Goal: Transaction & Acquisition: Purchase product/service

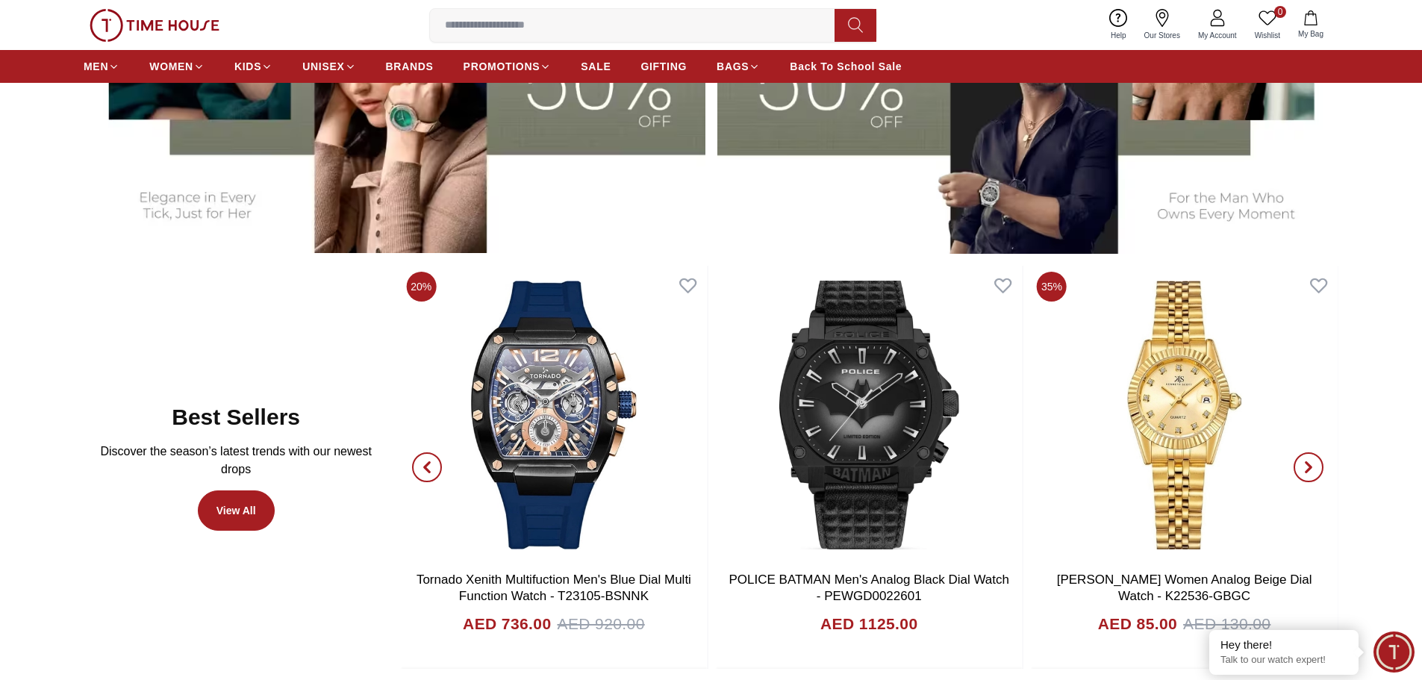
scroll to position [970, 0]
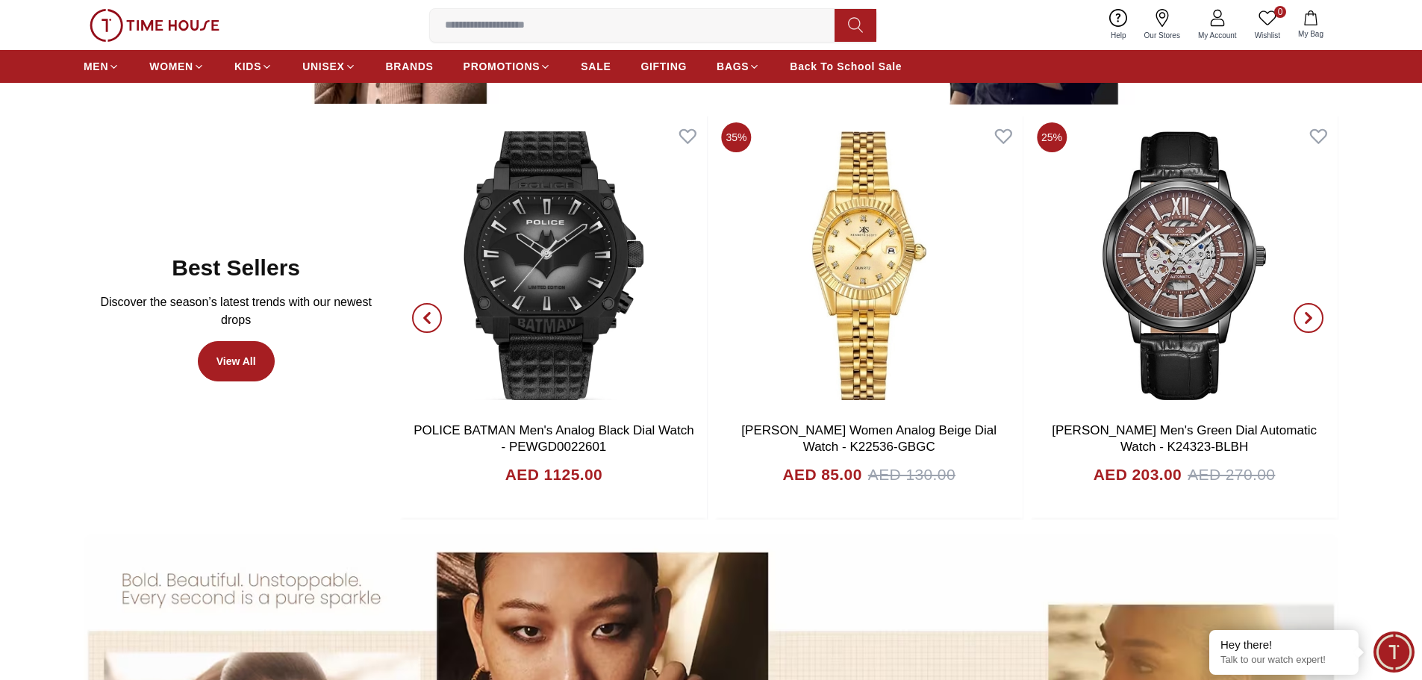
click at [427, 323] on icon "button" at bounding box center [427, 318] width 12 height 12
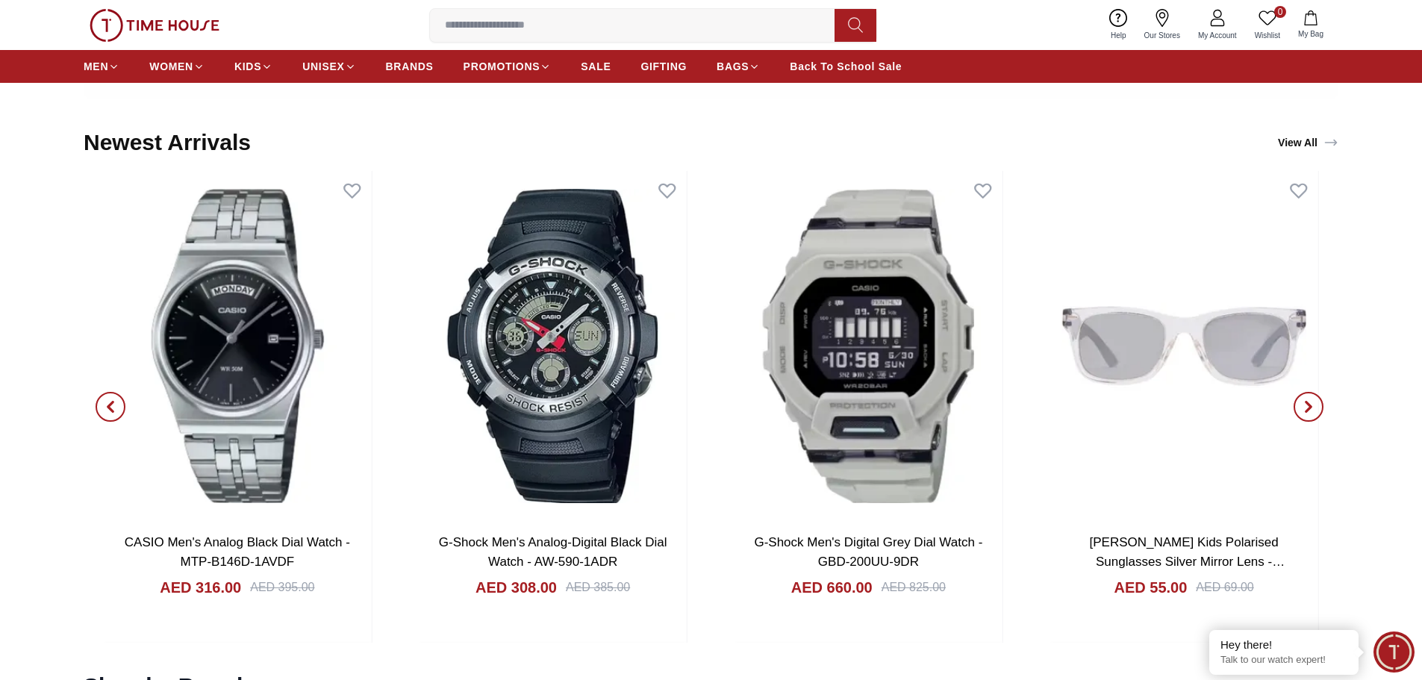
scroll to position [2015, 0]
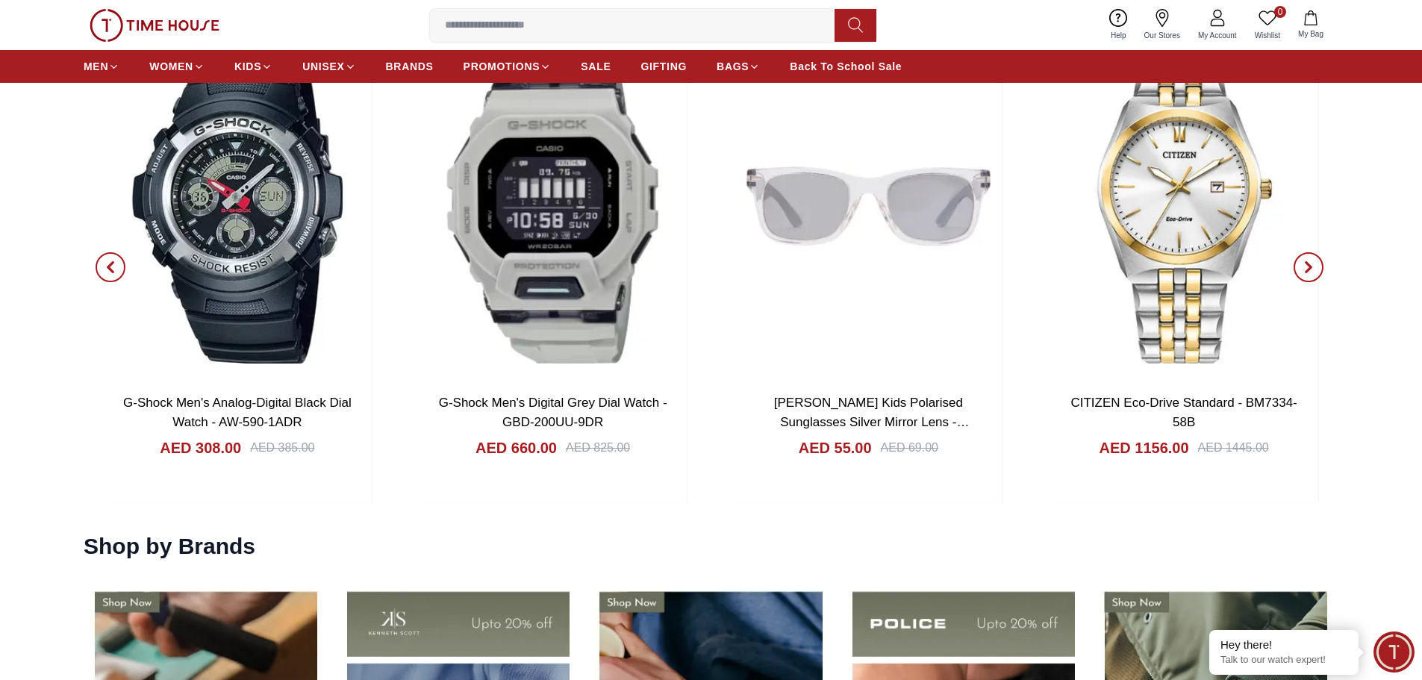
click at [1315, 266] on span "button" at bounding box center [1308, 267] width 30 height 30
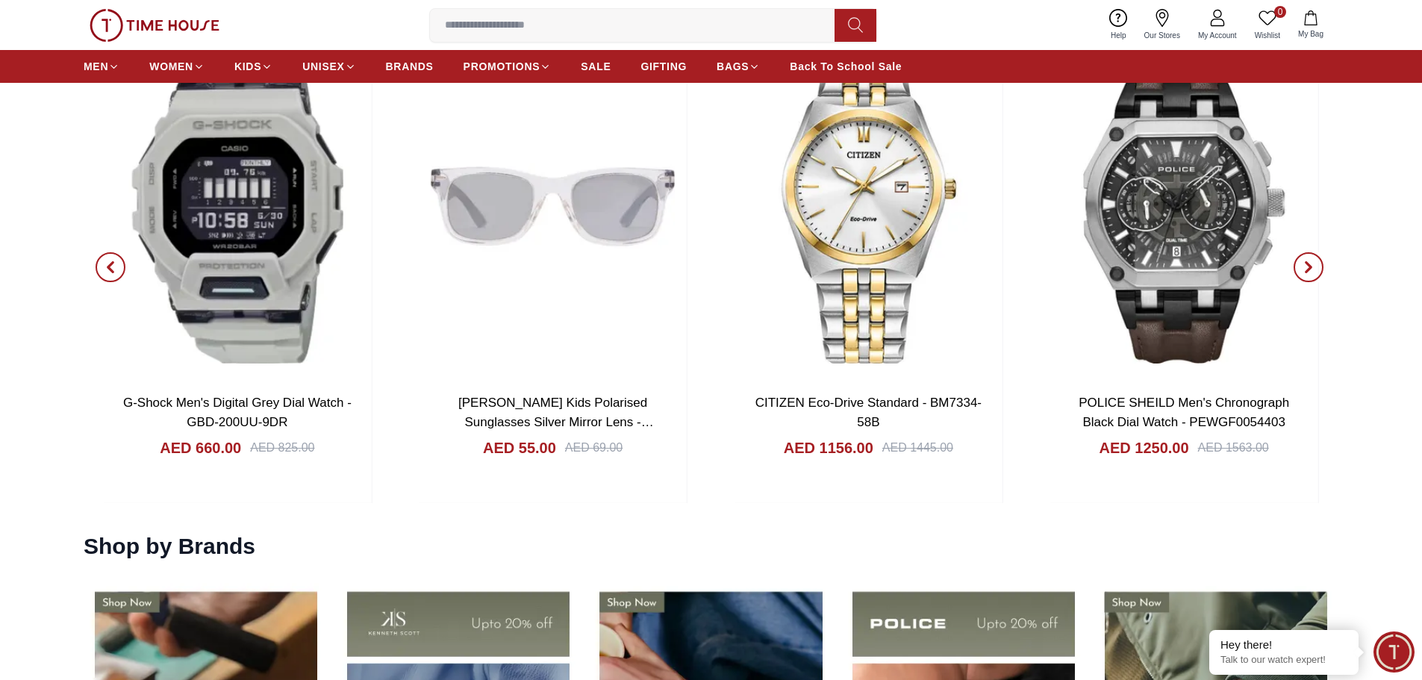
click at [1315, 266] on span "button" at bounding box center [1308, 267] width 30 height 30
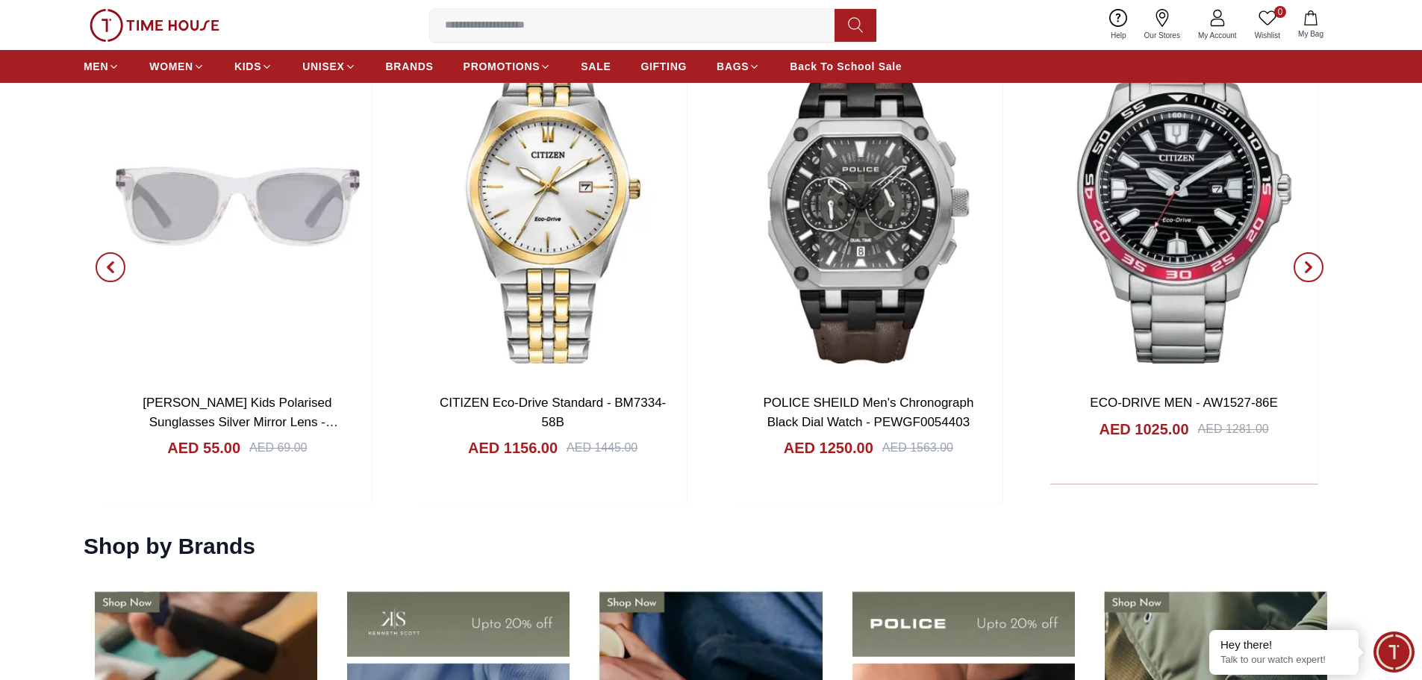
click at [1315, 266] on span "button" at bounding box center [1308, 267] width 30 height 30
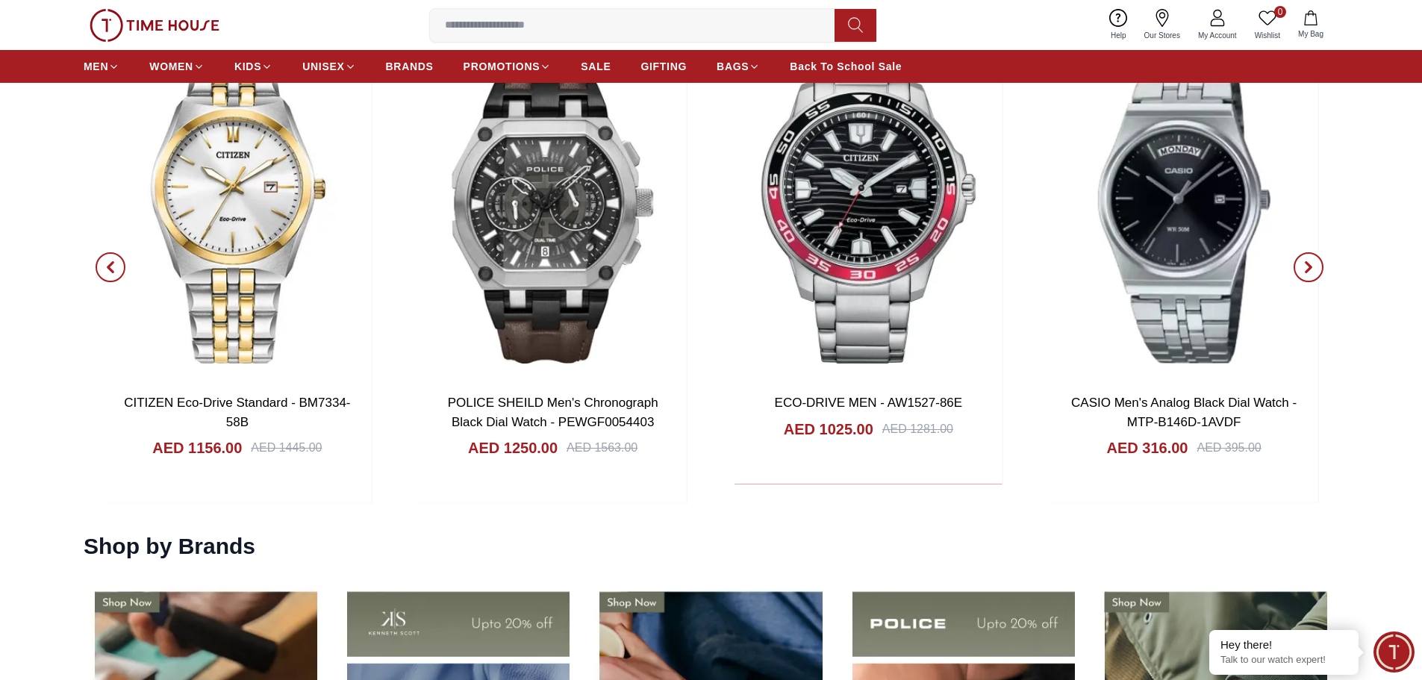
click at [1315, 266] on span "button" at bounding box center [1308, 267] width 30 height 30
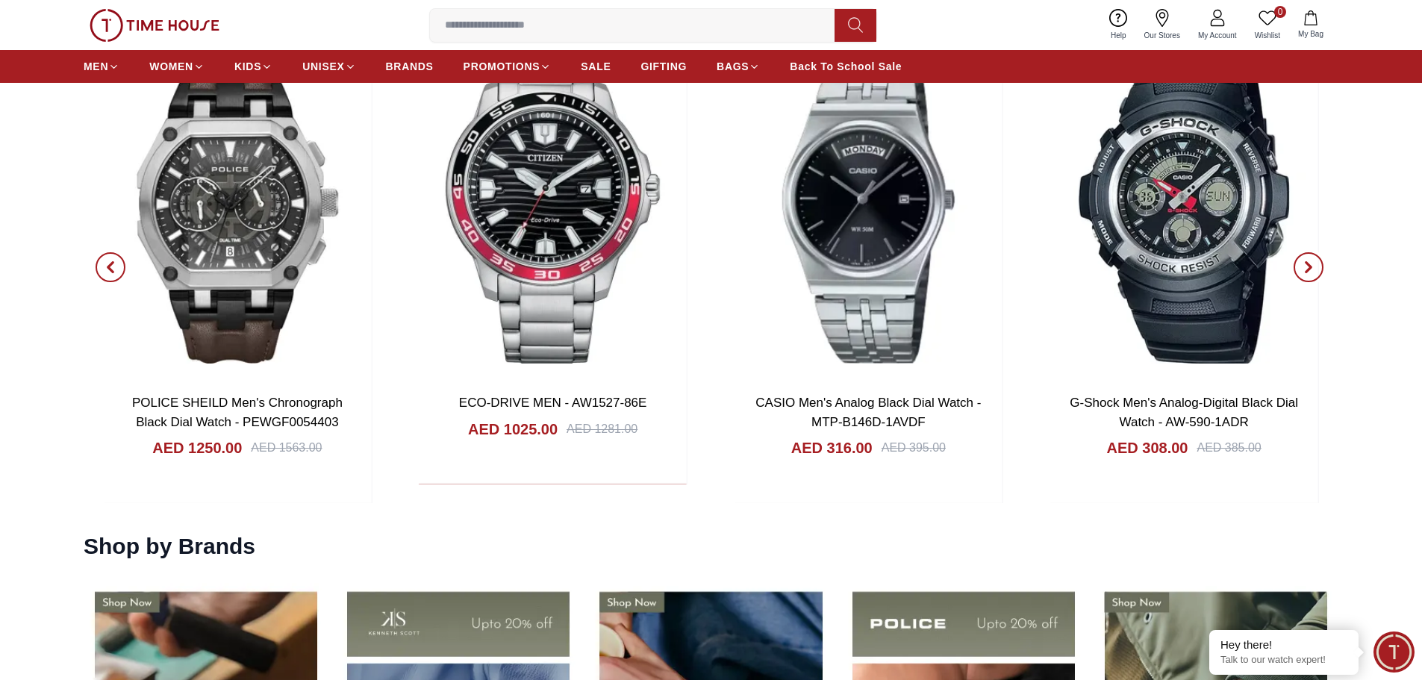
click at [1315, 266] on span "button" at bounding box center [1308, 267] width 30 height 30
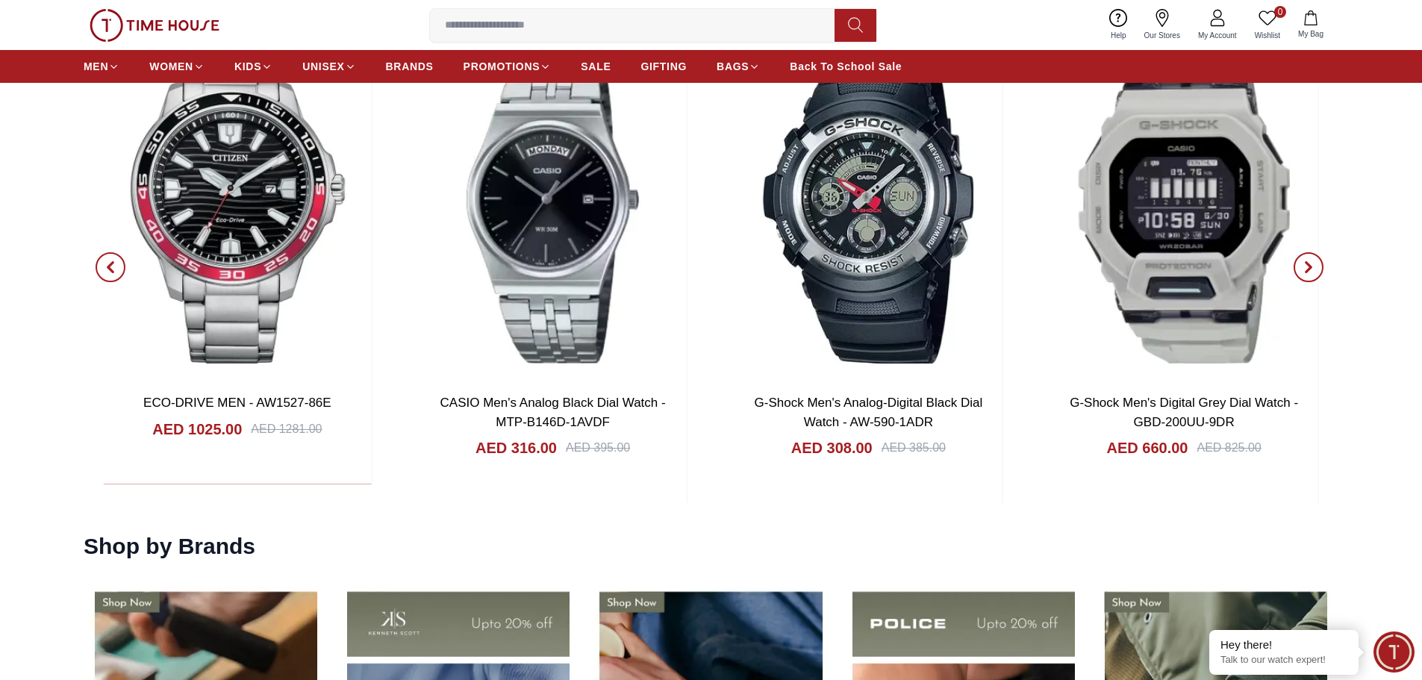
click at [1315, 266] on span "button" at bounding box center [1308, 267] width 30 height 30
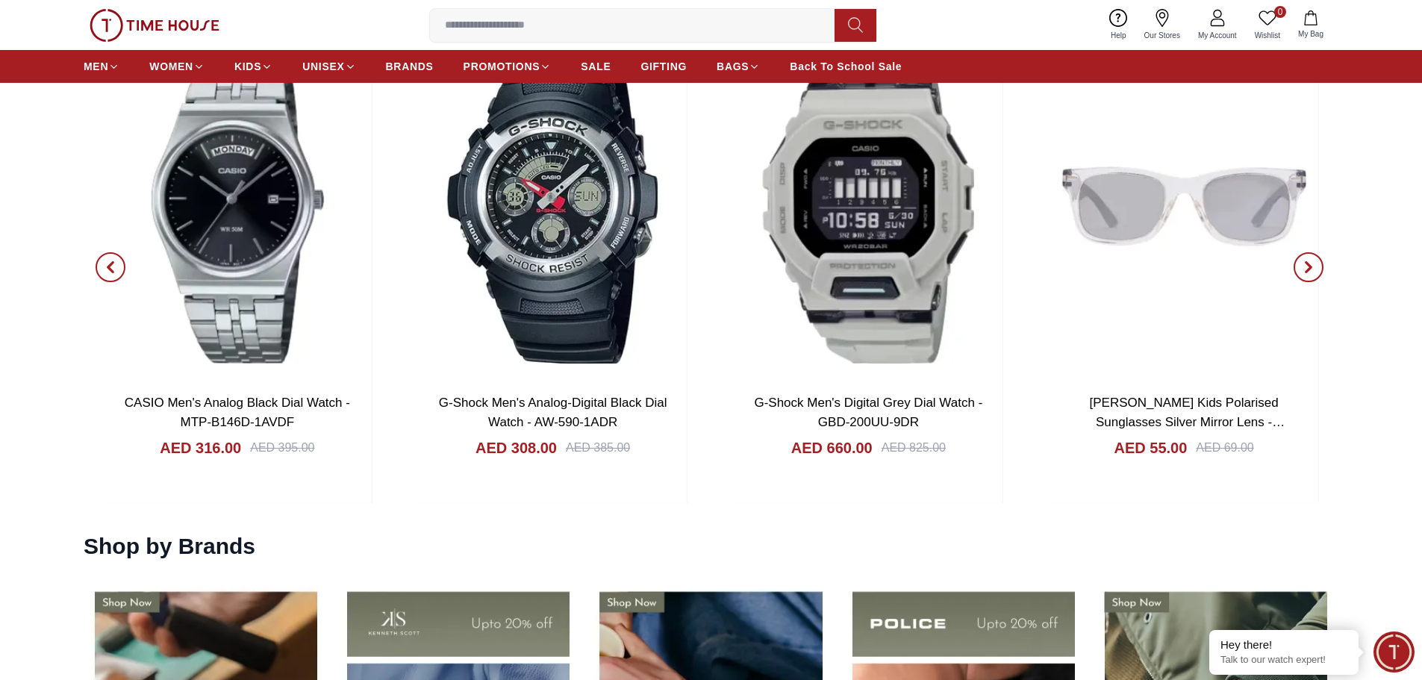
click at [1315, 266] on span "button" at bounding box center [1308, 267] width 30 height 30
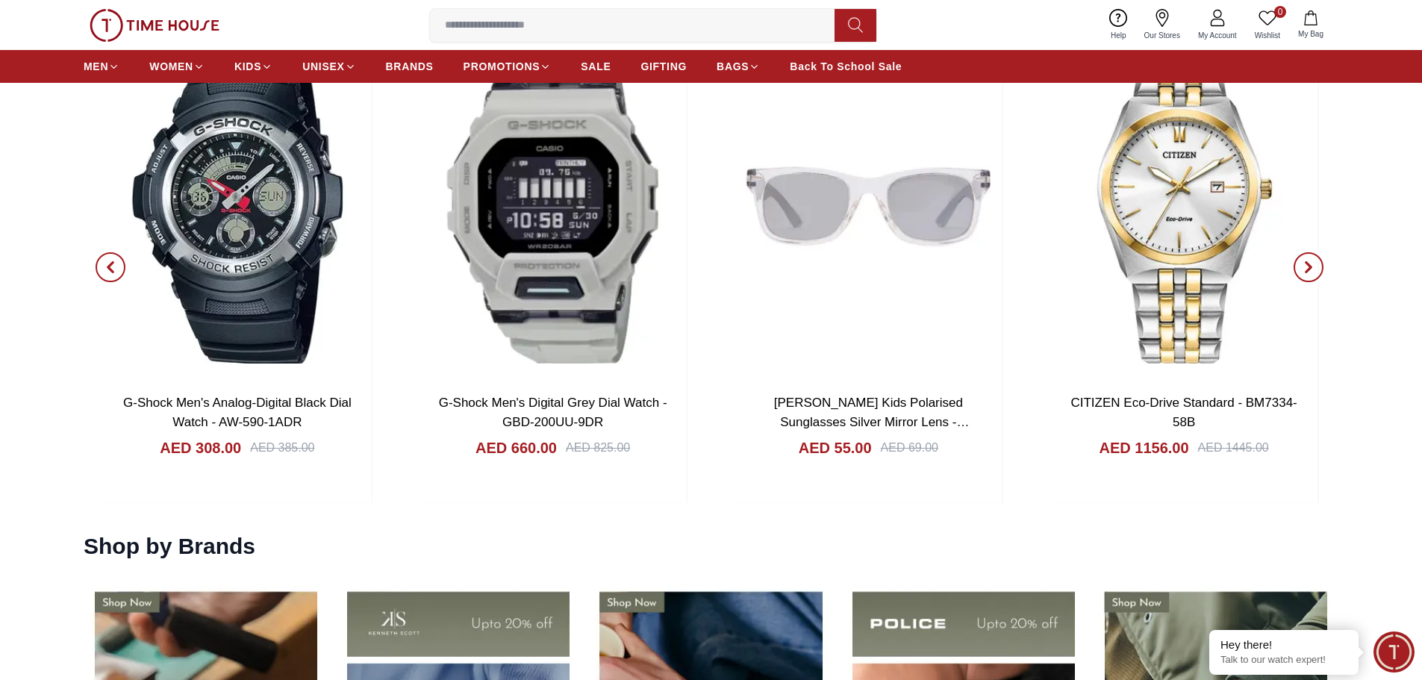
click at [1315, 266] on span "button" at bounding box center [1308, 267] width 30 height 30
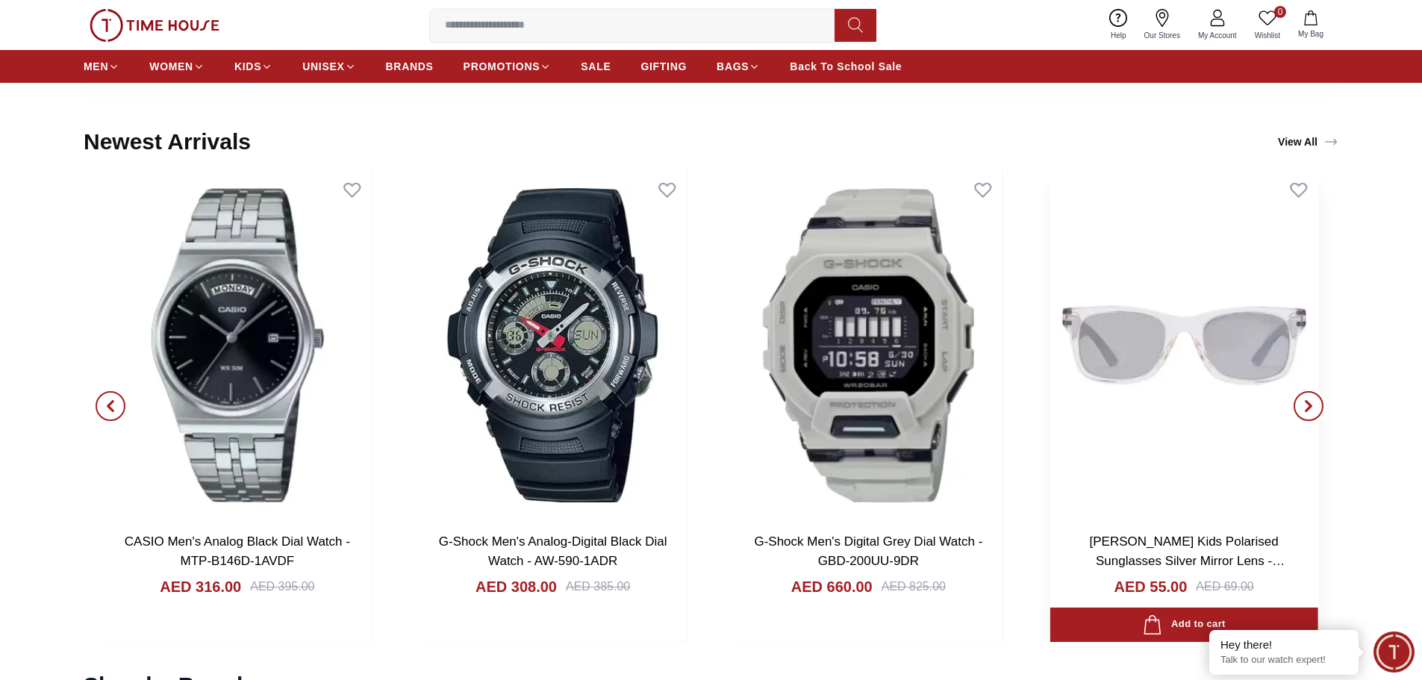
scroll to position [1791, 0]
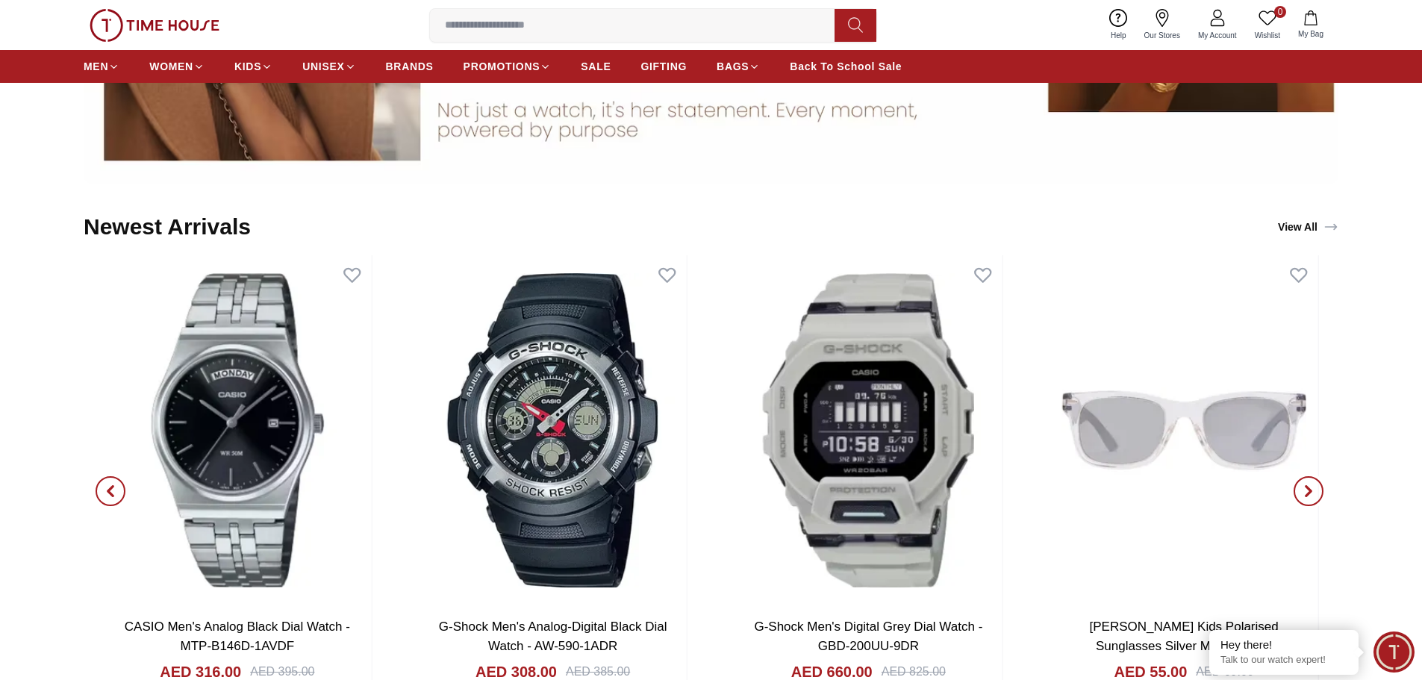
click at [1310, 499] on span "button" at bounding box center [1308, 491] width 30 height 30
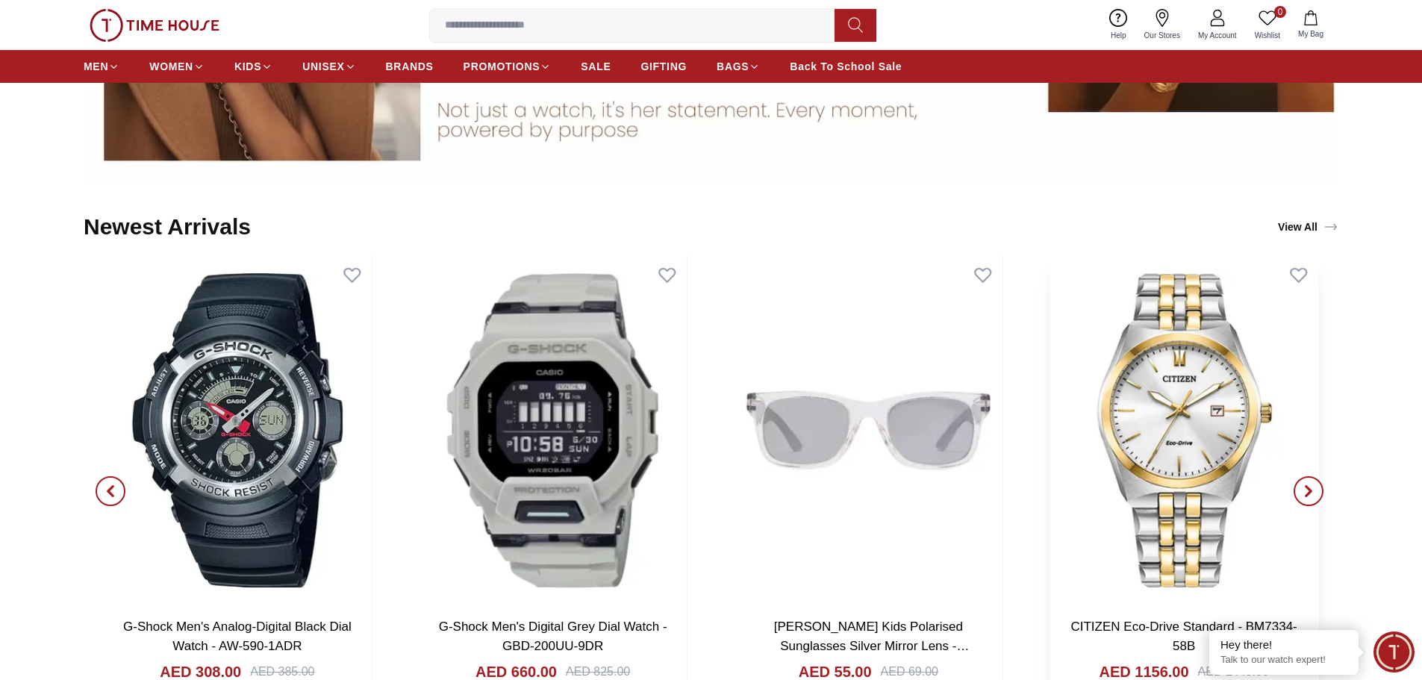
scroll to position [1940, 0]
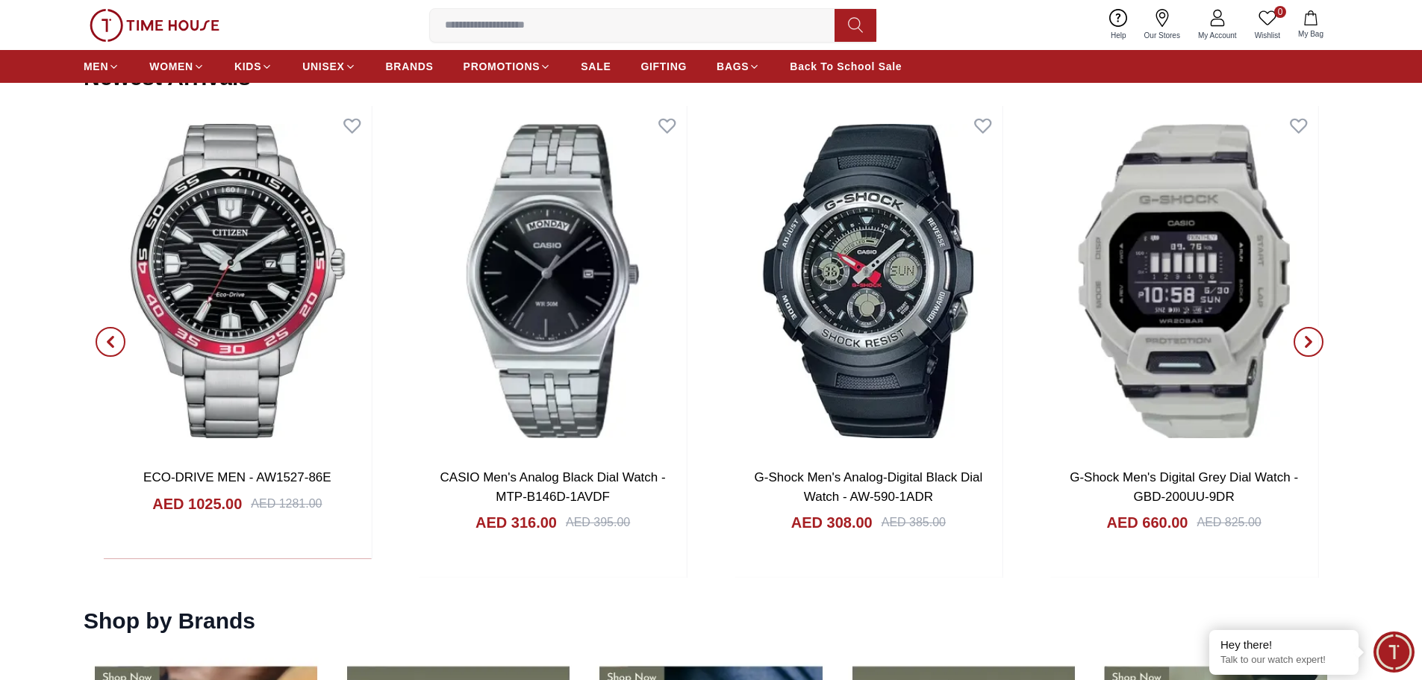
click at [1313, 344] on icon "button" at bounding box center [1308, 342] width 12 height 12
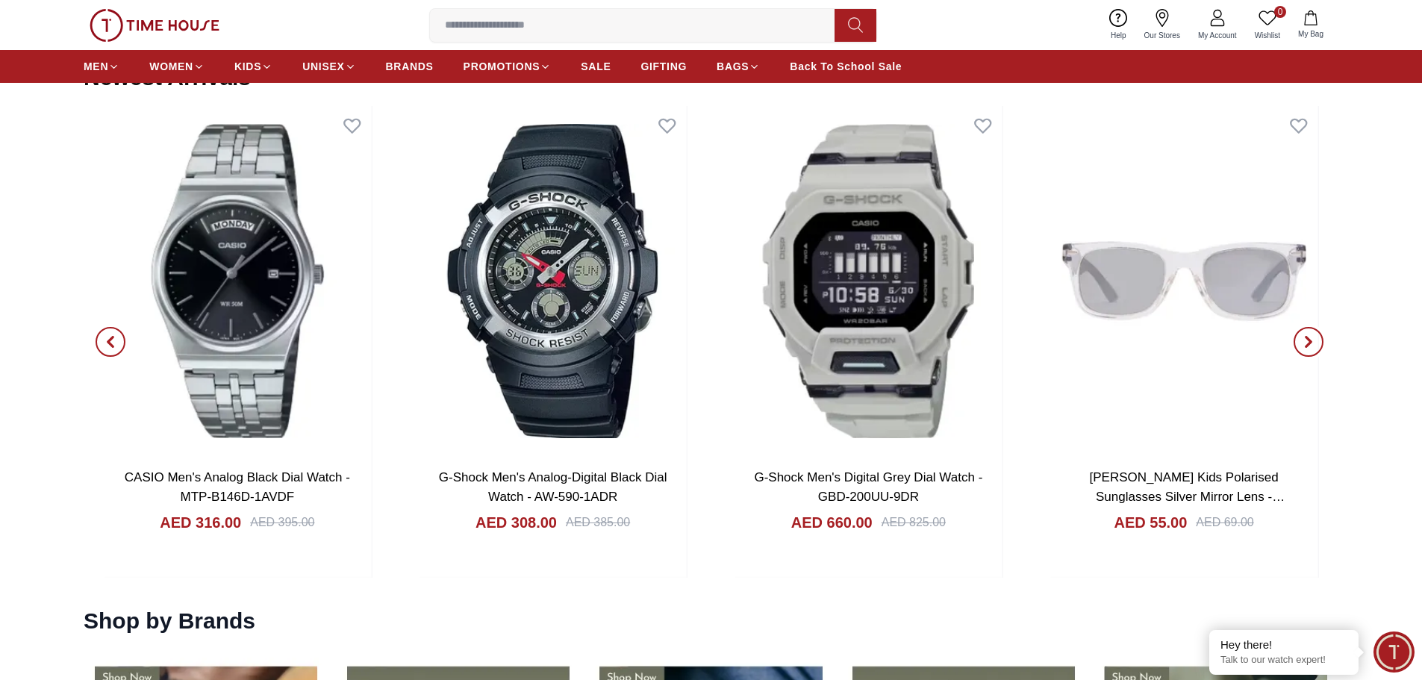
click at [1313, 344] on icon "button" at bounding box center [1308, 342] width 12 height 12
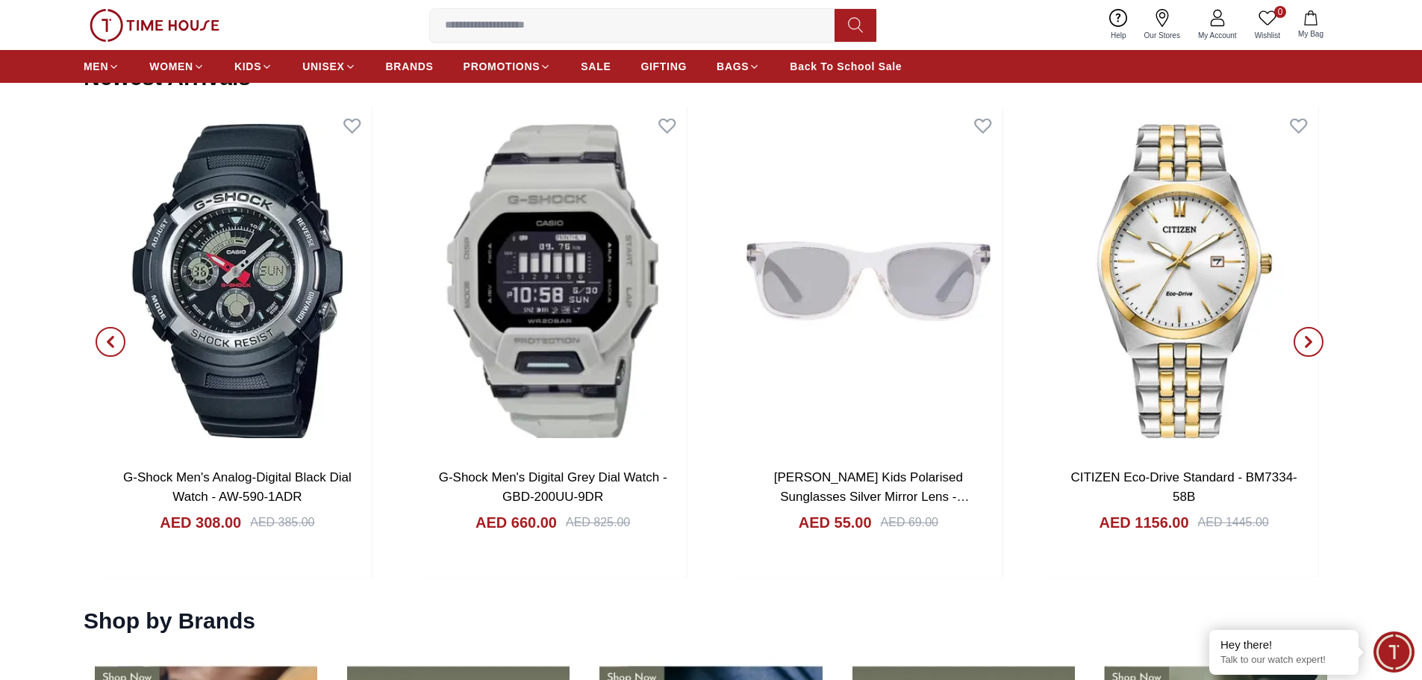
click at [1313, 344] on icon "button" at bounding box center [1308, 342] width 12 height 12
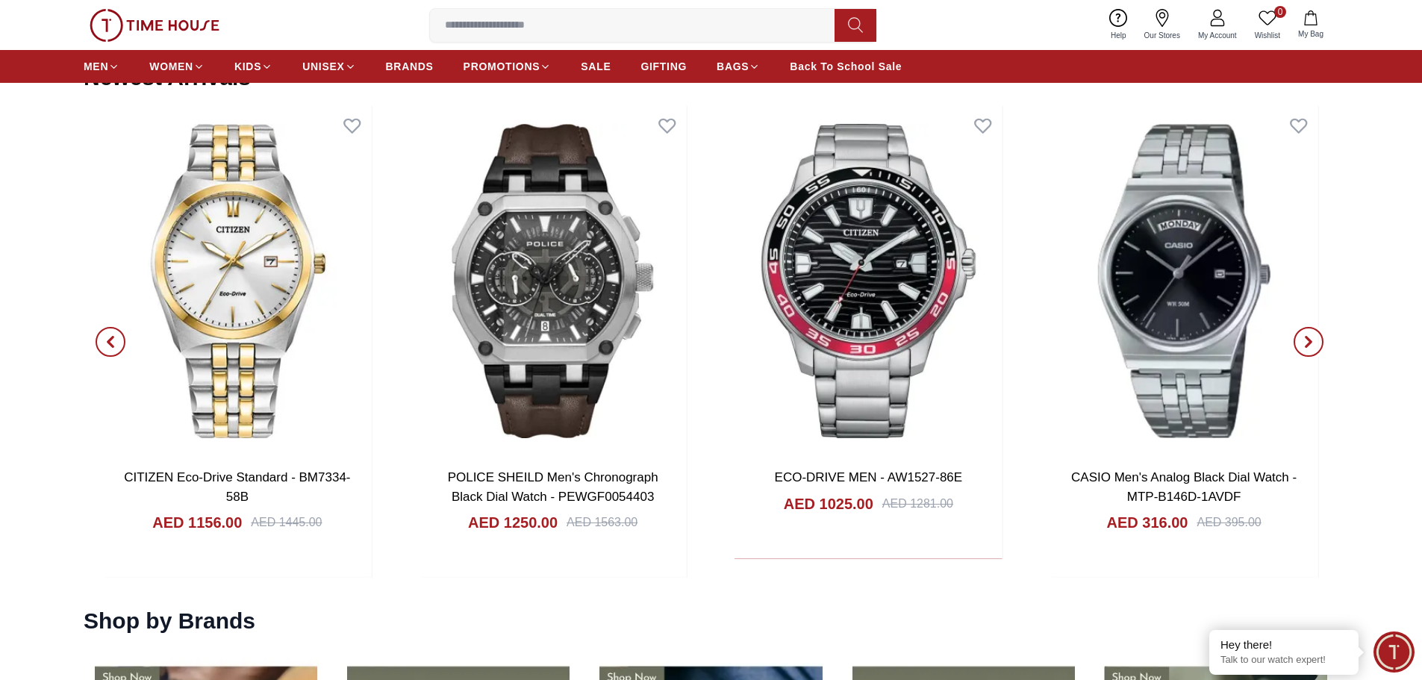
click at [1312, 345] on icon "button" at bounding box center [1308, 342] width 12 height 12
click at [1307, 340] on icon "button" at bounding box center [1308, 342] width 4 height 10
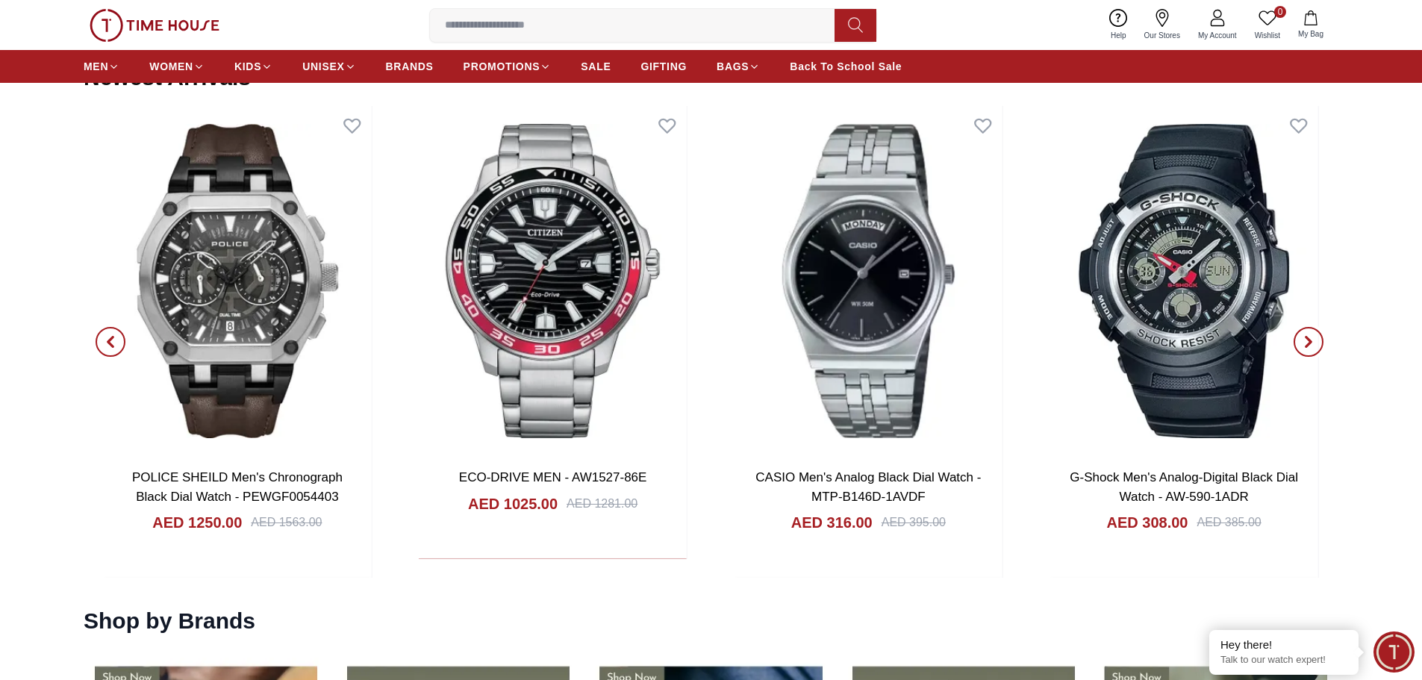
click at [1307, 340] on icon "button" at bounding box center [1308, 342] width 4 height 10
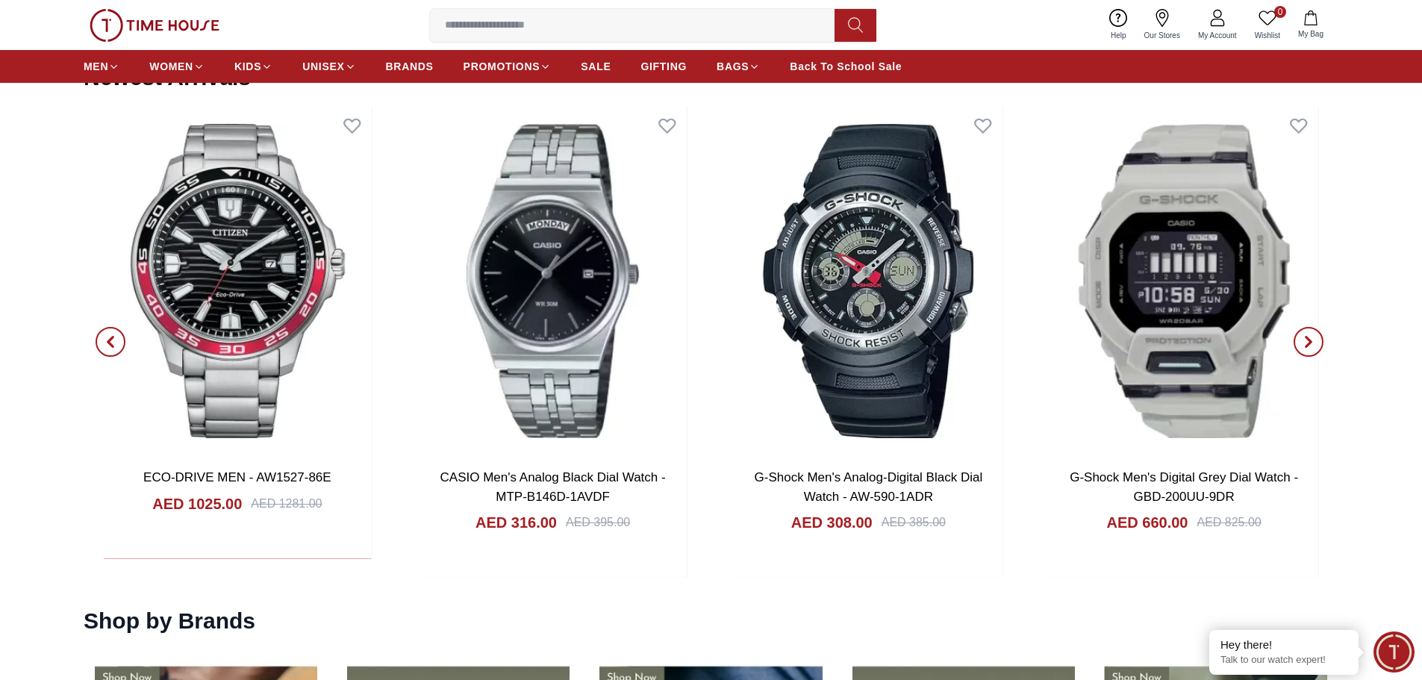
click at [1307, 340] on icon "button" at bounding box center [1308, 342] width 4 height 10
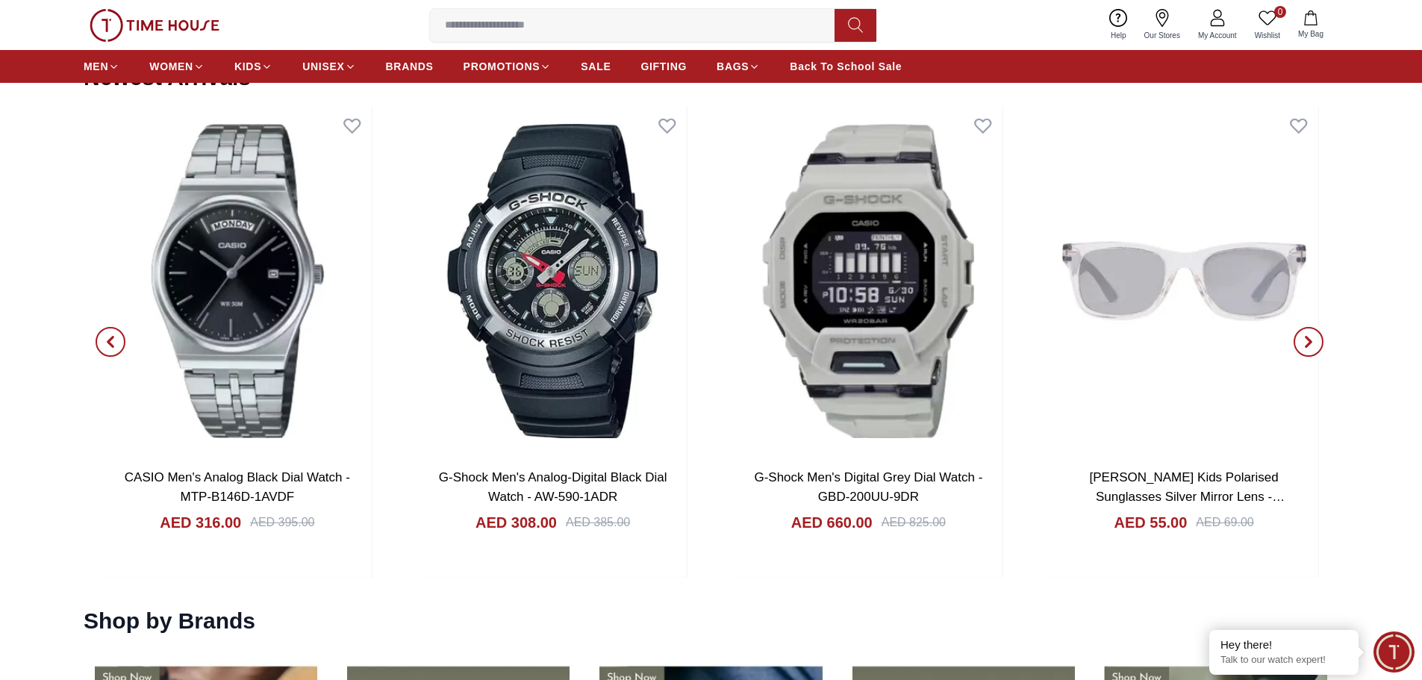
click at [1307, 340] on icon "button" at bounding box center [1308, 342] width 4 height 10
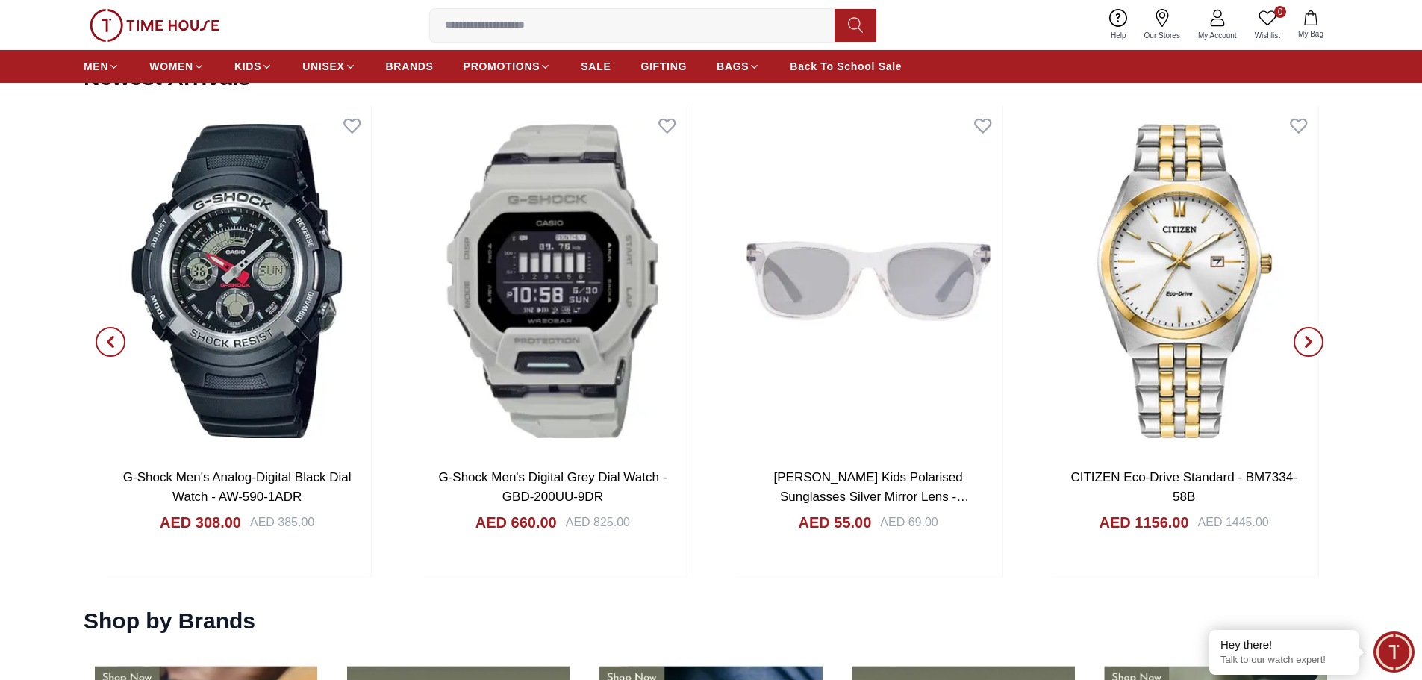
click at [1307, 340] on icon "button" at bounding box center [1308, 342] width 4 height 10
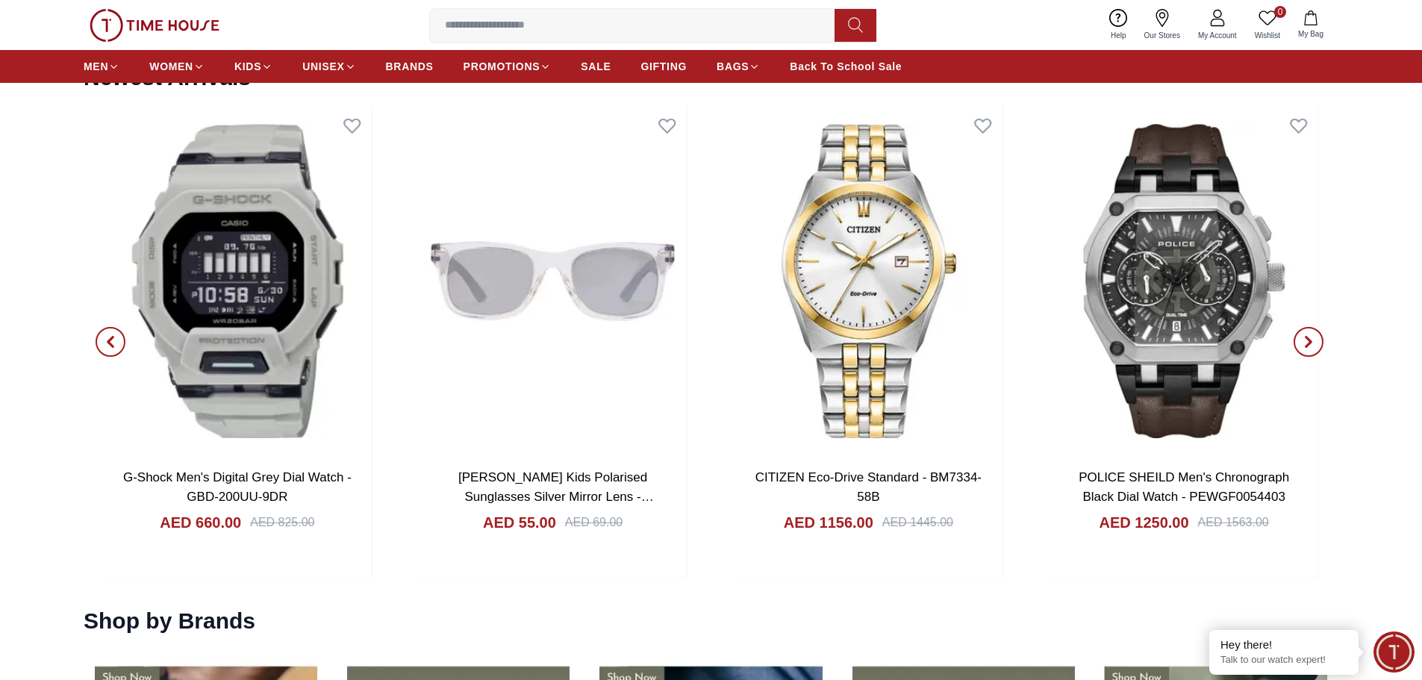
click at [1307, 340] on icon "button" at bounding box center [1308, 342] width 4 height 10
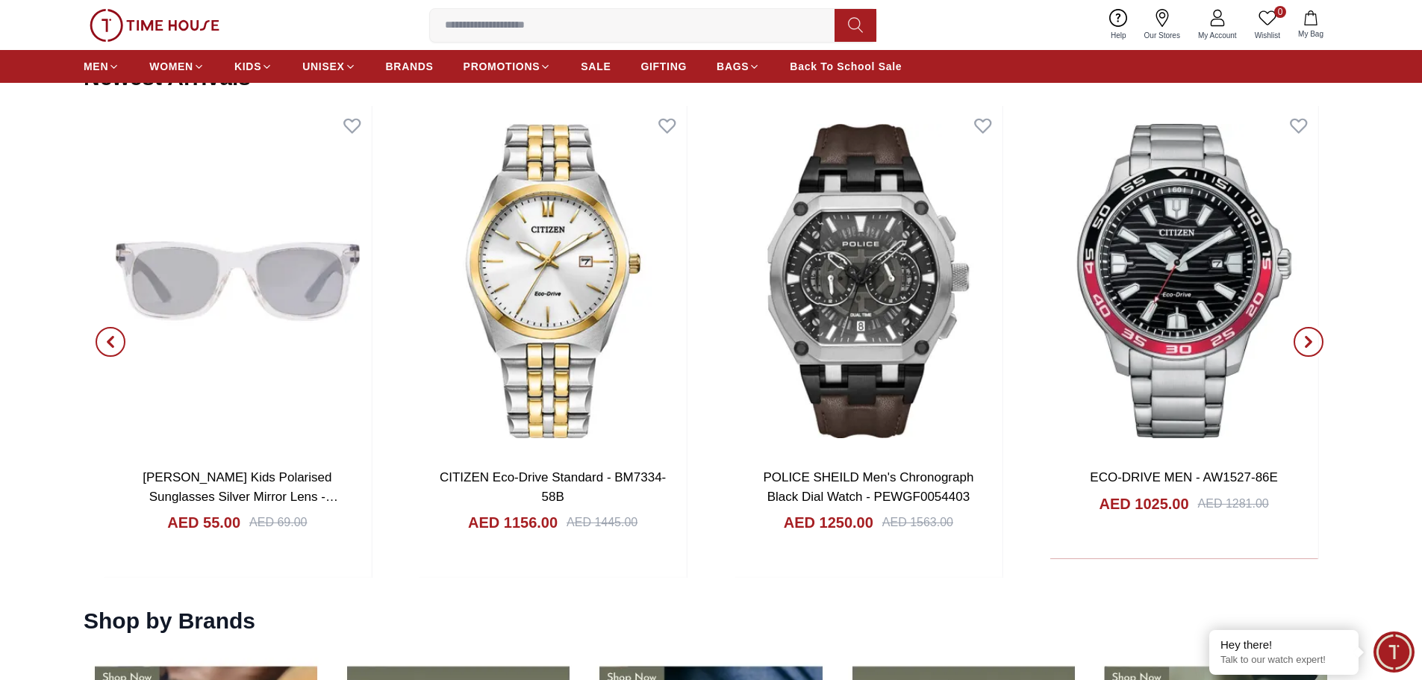
click at [1307, 340] on icon "button" at bounding box center [1308, 342] width 4 height 10
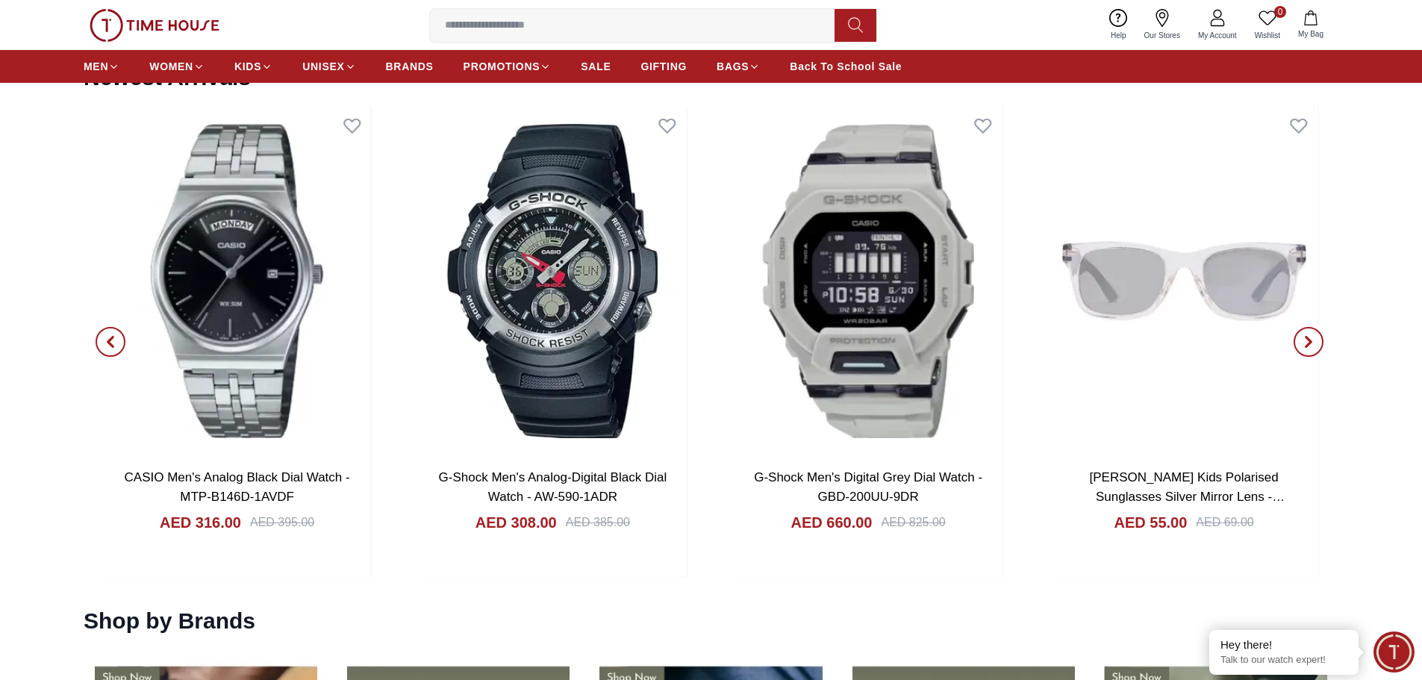
click at [1297, 332] on span "button" at bounding box center [1308, 342] width 30 height 30
click at [1298, 333] on span "button" at bounding box center [1308, 342] width 30 height 30
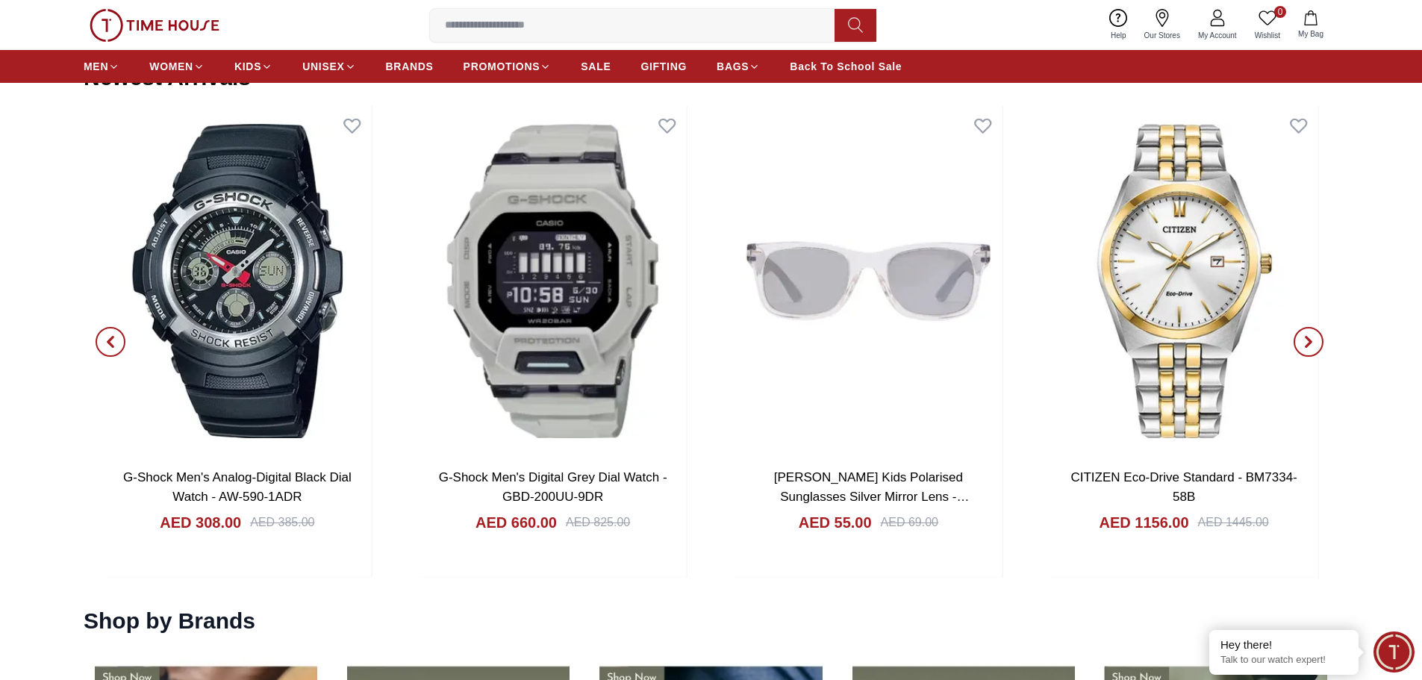
click at [1310, 336] on icon "button" at bounding box center [1308, 342] width 12 height 12
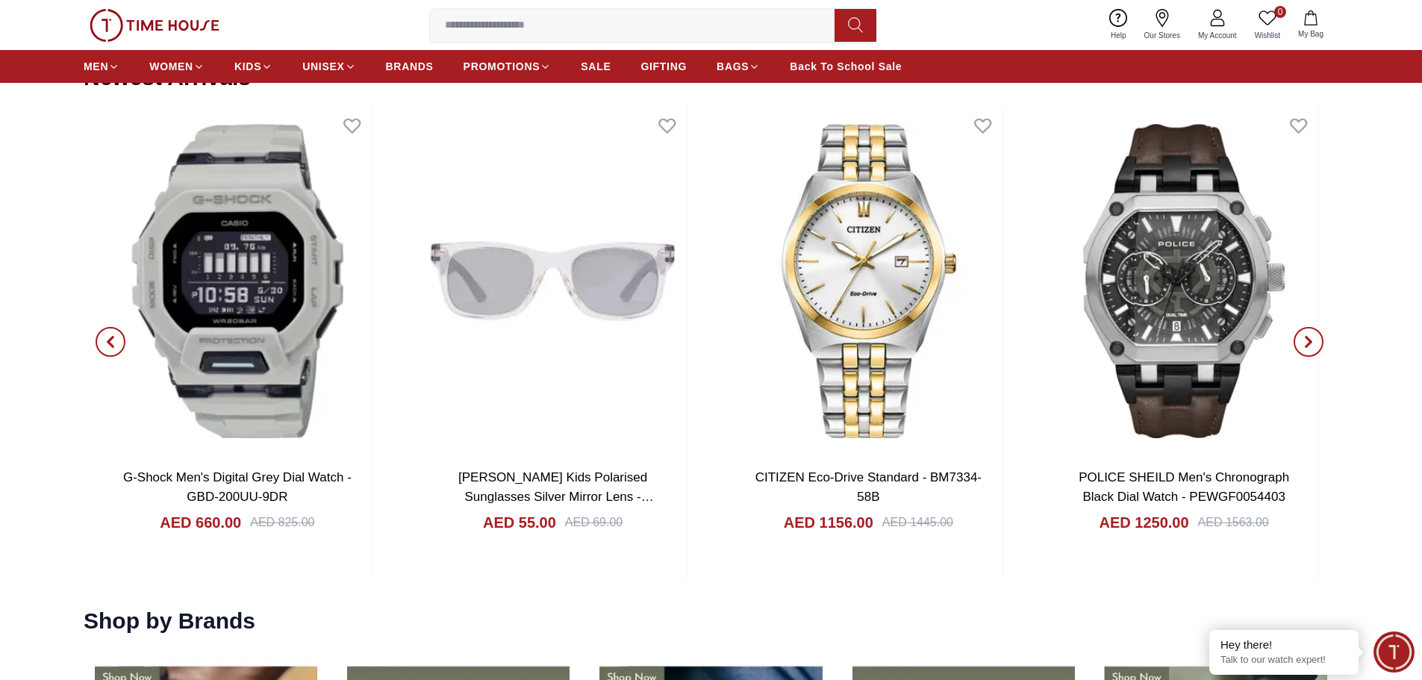
click at [1310, 336] on icon "button" at bounding box center [1308, 342] width 12 height 12
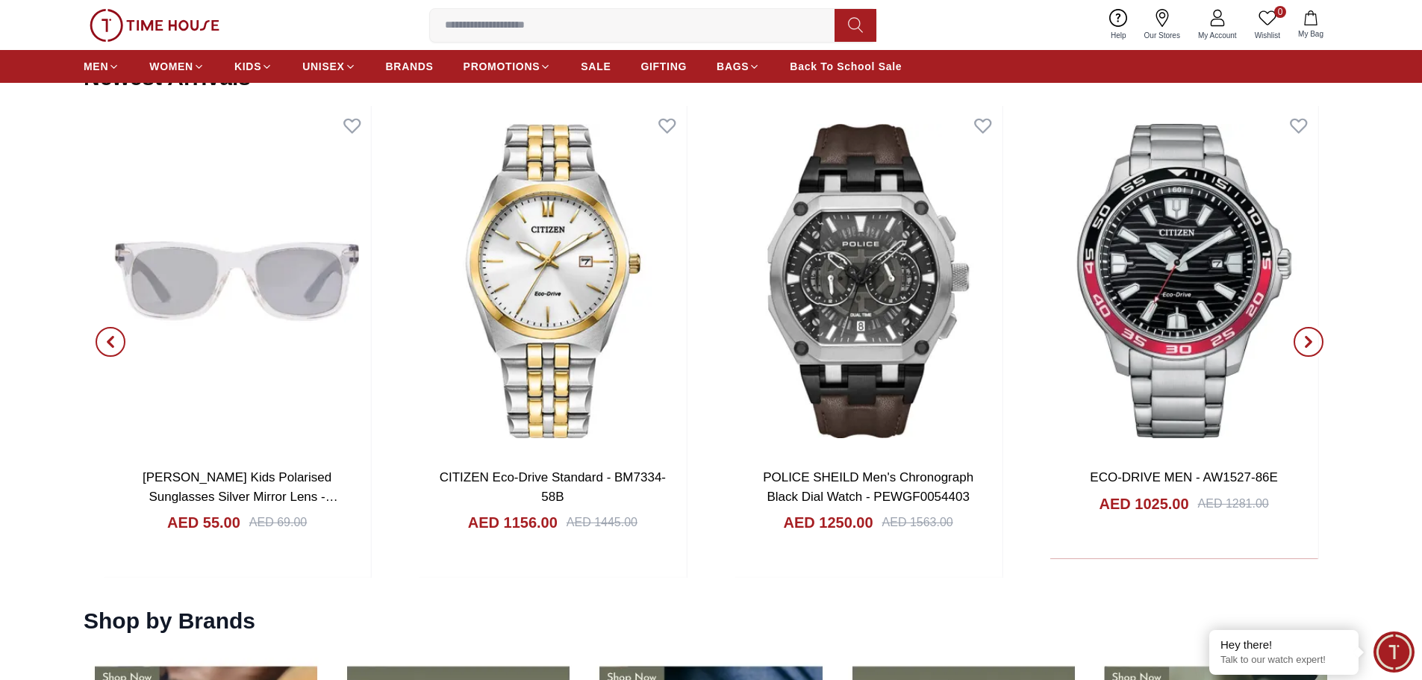
click at [1310, 336] on icon "button" at bounding box center [1308, 342] width 12 height 12
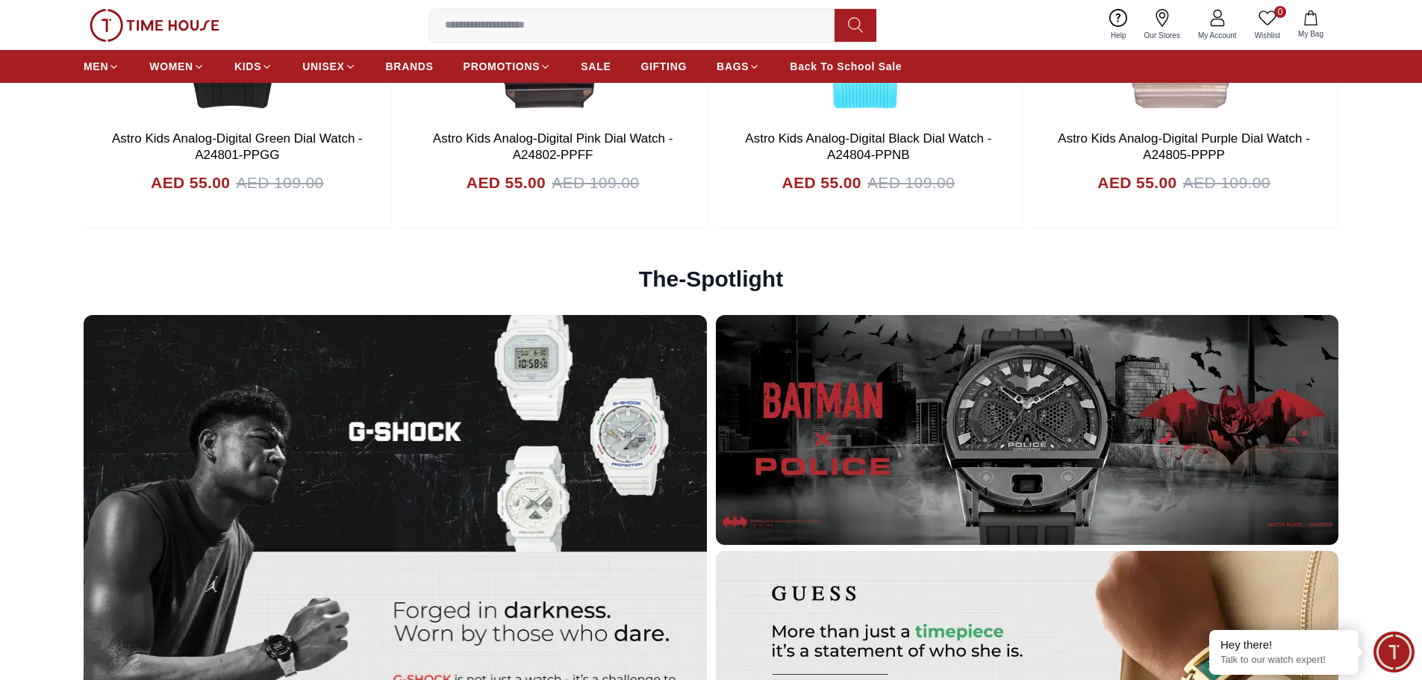
scroll to position [4441, 0]
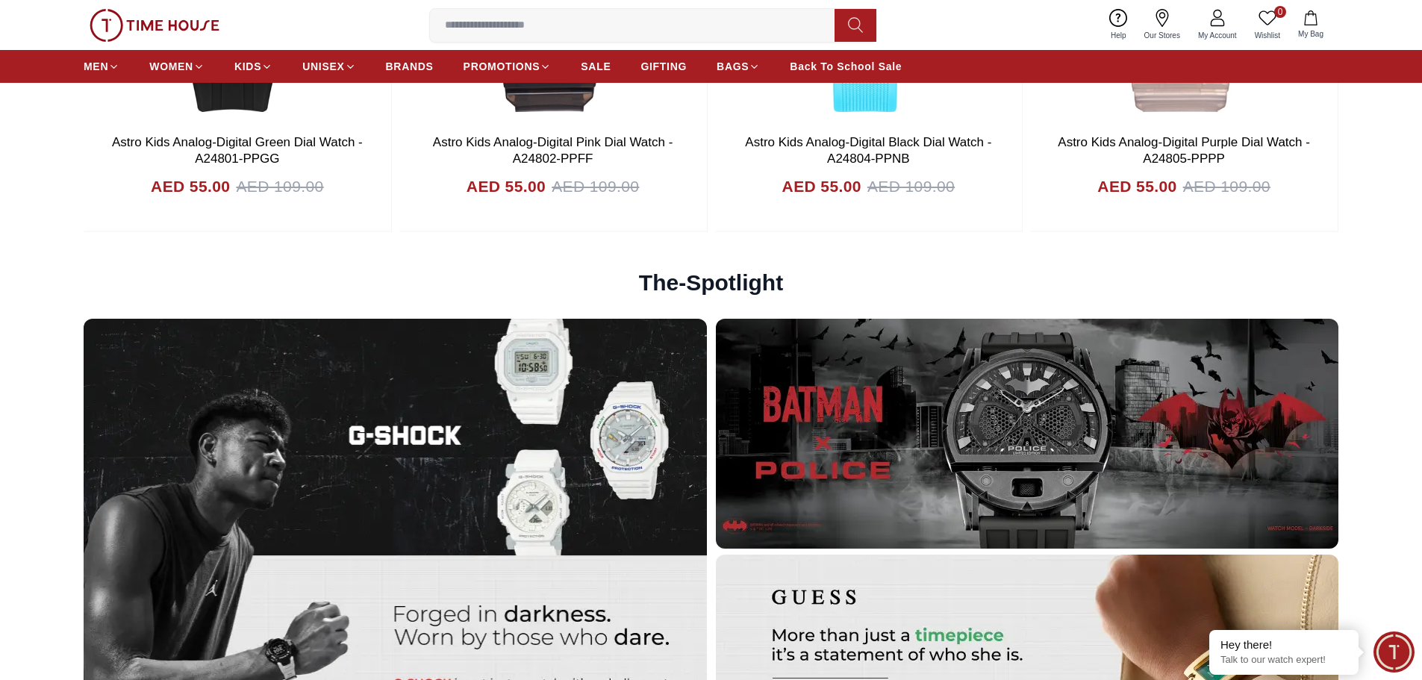
click at [1022, 396] on img at bounding box center [1027, 434] width 623 height 230
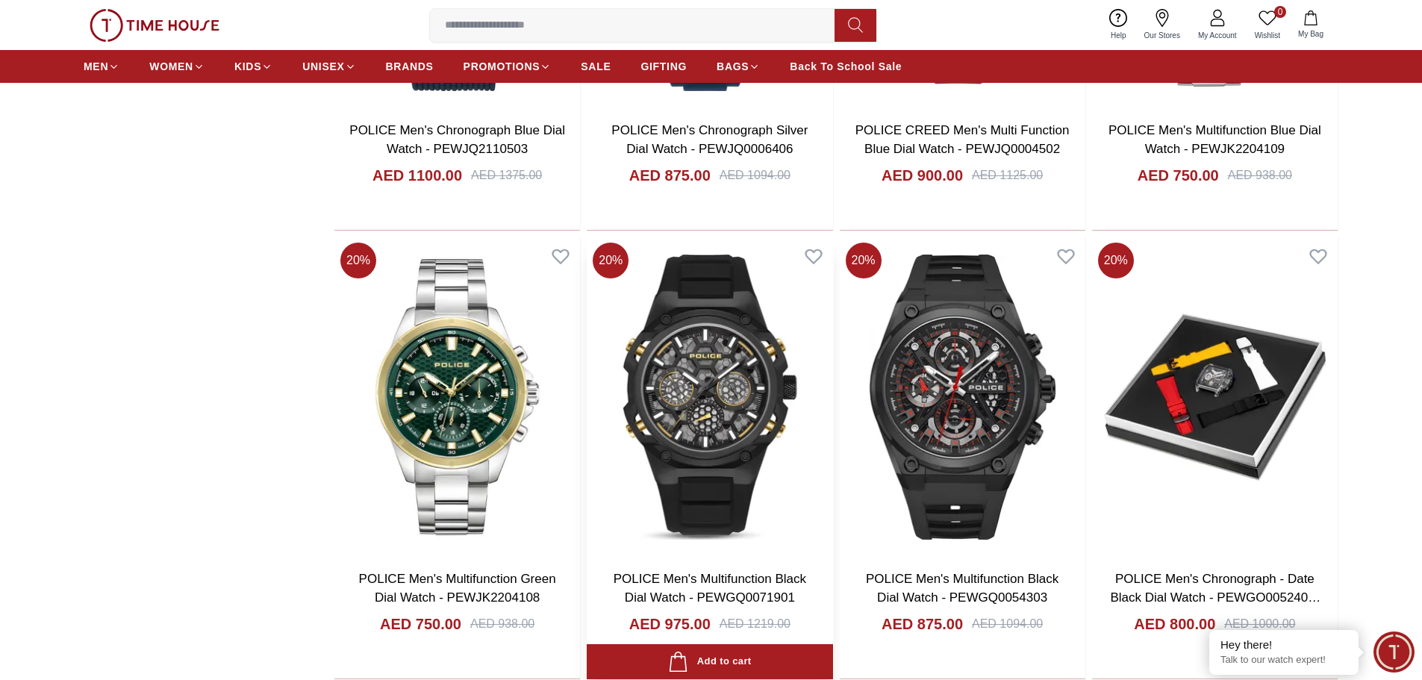
scroll to position [2537, 0]
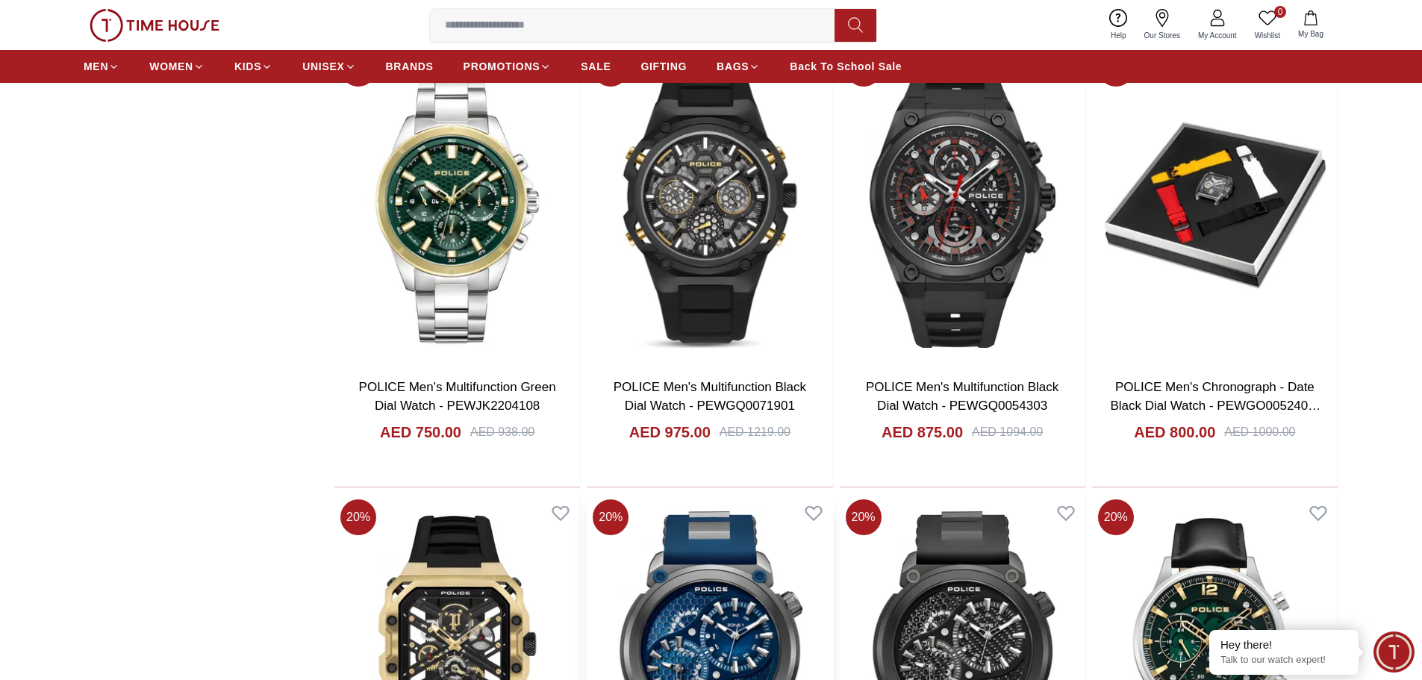
scroll to position [2836, 0]
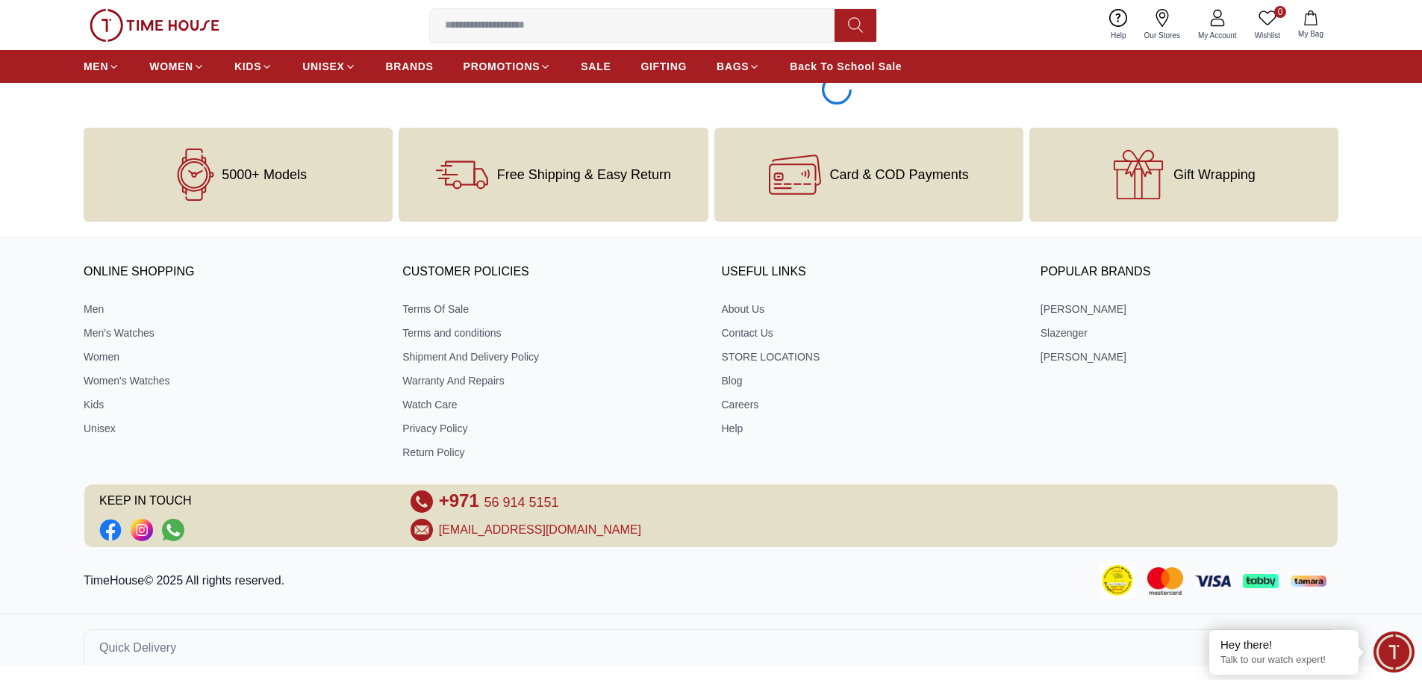
scroll to position [7567, 0]
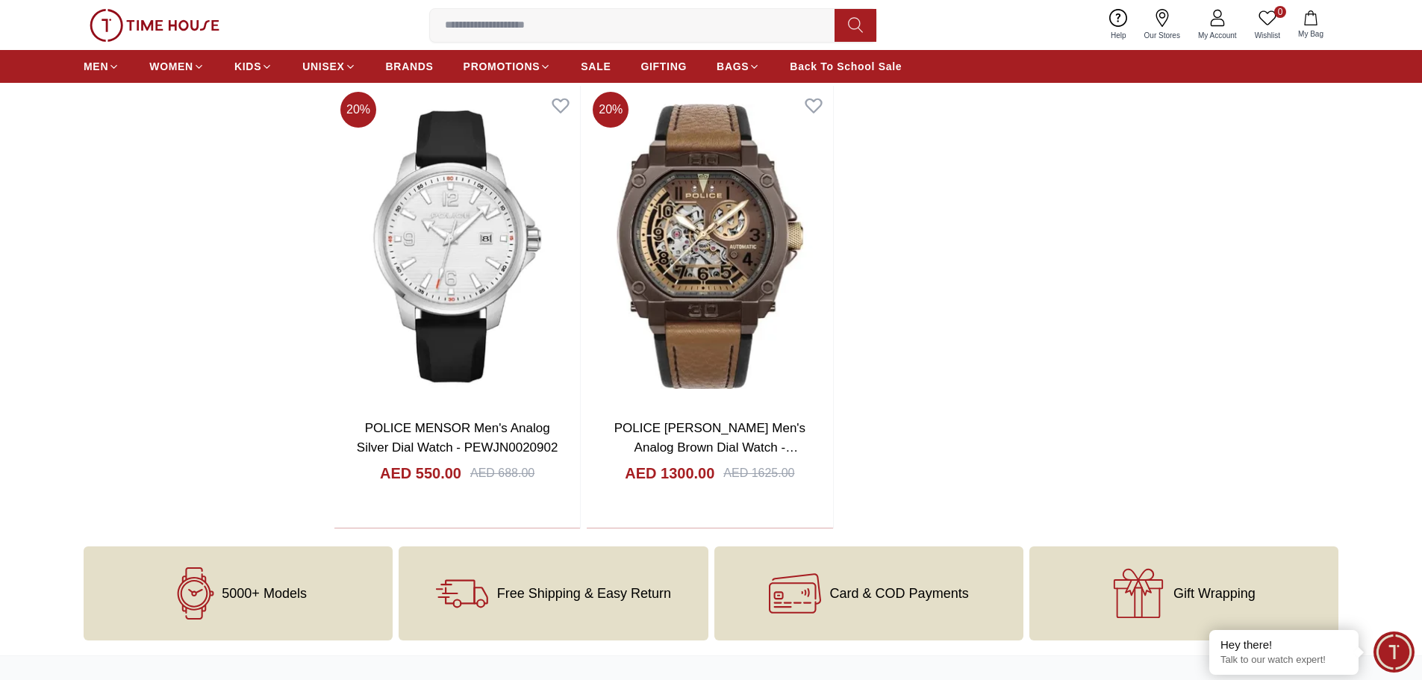
scroll to position [9955, 0]
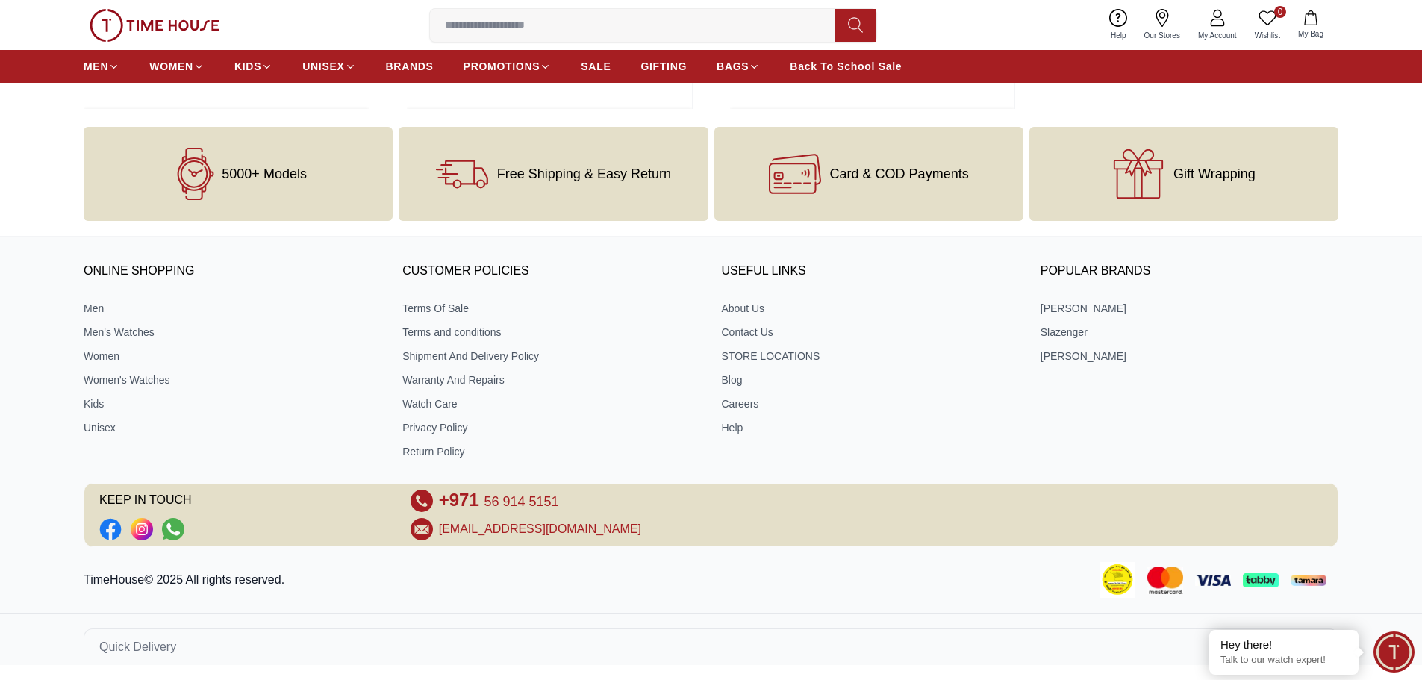
scroll to position [4441, 0]
